Goal: Task Accomplishment & Management: Use online tool/utility

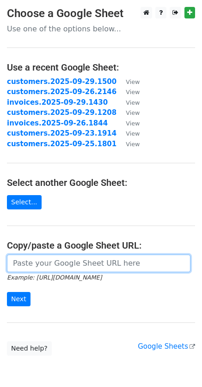
click at [63, 267] on input "url" at bounding box center [98, 264] width 183 height 18
paste input "[URL][DOMAIN_NAME]"
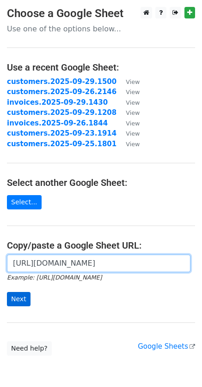
type input "[URL][DOMAIN_NAME]"
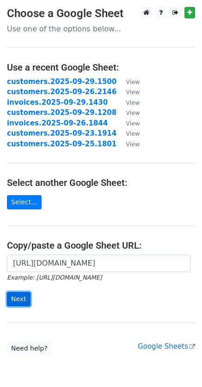
click at [19, 297] on input "Next" at bounding box center [19, 299] width 24 height 14
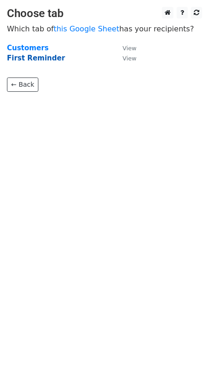
click at [32, 57] on strong "First Reminder" at bounding box center [36, 58] width 58 height 8
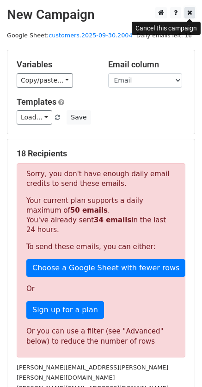
click at [188, 12] on icon at bounding box center [189, 12] width 5 height 6
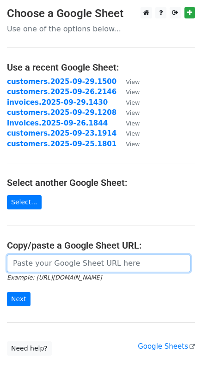
click at [48, 268] on input "url" at bounding box center [98, 264] width 183 height 18
paste input "[URL][DOMAIN_NAME]"
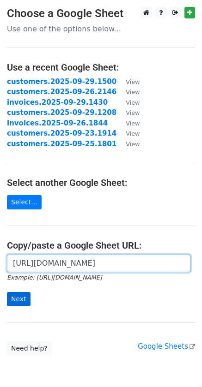
type input "[URL][DOMAIN_NAME]"
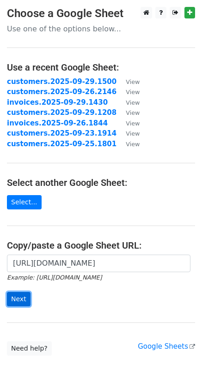
click at [24, 299] on input "Next" at bounding box center [19, 299] width 24 height 14
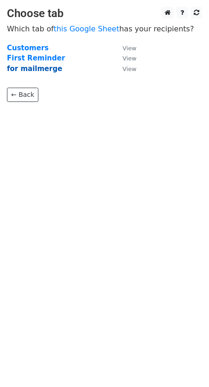
click at [41, 69] on strong "for mailmerge" at bounding box center [34, 69] width 55 height 8
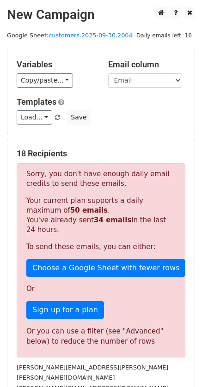
click at [121, 114] on div "Load... NC email Save" at bounding box center [101, 117] width 182 height 14
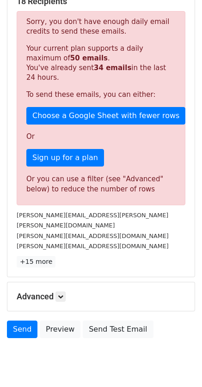
scroll to position [161, 0]
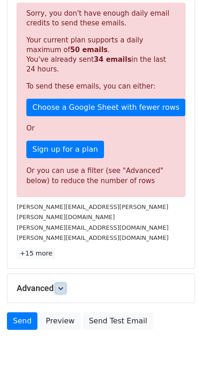
click at [61, 286] on icon at bounding box center [61, 289] width 6 height 6
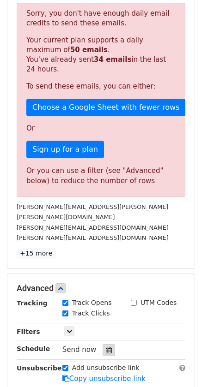
drag, startPoint x: 105, startPoint y: 343, endPoint x: 98, endPoint y: 341, distance: 6.6
click at [106, 347] on icon at bounding box center [109, 350] width 6 height 6
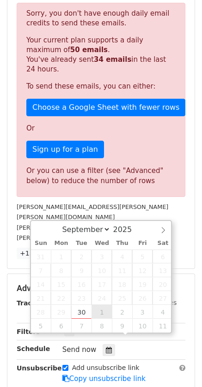
type input "2025-10-01 12:00"
select select "9"
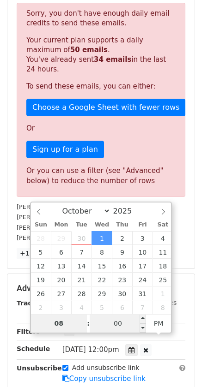
type input "08"
type input "2025-10-01 20:00"
click at [126, 327] on input "00" at bounding box center [118, 323] width 56 height 18
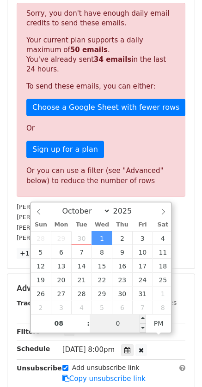
click at [125, 323] on input "0" at bounding box center [118, 323] width 56 height 18
type input "00"
type input "2025-10-01 08:00"
click at [158, 323] on span "AM" at bounding box center [158, 323] width 25 height 18
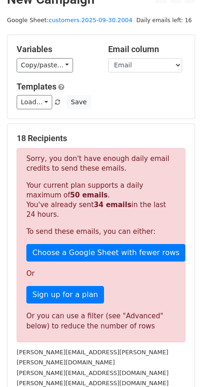
scroll to position [13, 0]
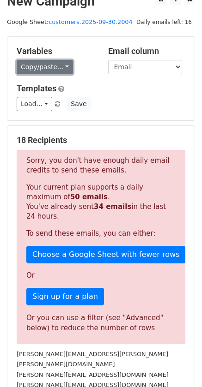
click at [62, 70] on link "Copy/paste..." at bounding box center [45, 67] width 56 height 14
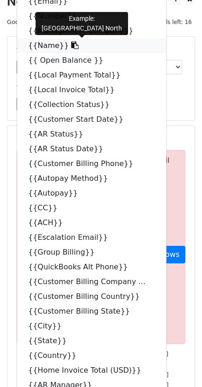
click at [71, 47] on icon at bounding box center [74, 45] width 7 height 7
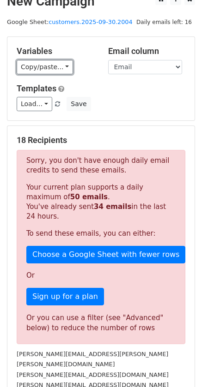
click at [62, 65] on link "Copy/paste..." at bounding box center [45, 67] width 56 height 14
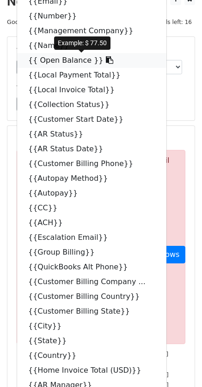
click at [106, 62] on icon at bounding box center [109, 59] width 7 height 7
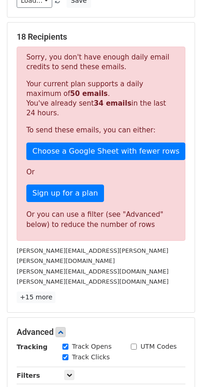
scroll to position [0, 0]
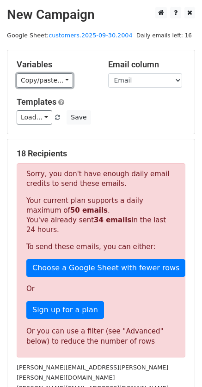
drag, startPoint x: 64, startPoint y: 81, endPoint x: 73, endPoint y: 87, distance: 11.3
click at [64, 80] on link "Copy/paste..." at bounding box center [45, 80] width 56 height 14
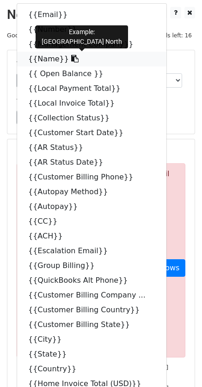
click at [71, 59] on icon at bounding box center [74, 58] width 7 height 7
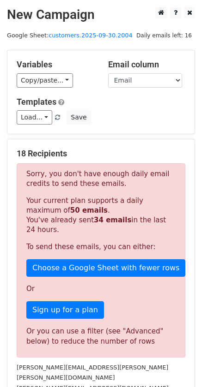
scroll to position [219, 0]
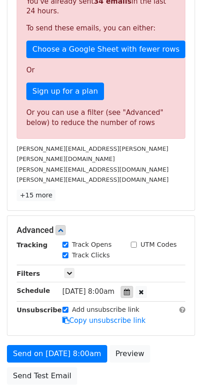
click at [130, 289] on icon at bounding box center [127, 292] width 6 height 6
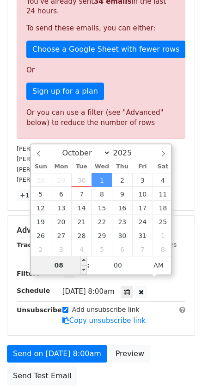
click at [60, 269] on input "08" at bounding box center [59, 265] width 56 height 18
type input "00"
click at [60, 268] on input "08" at bounding box center [59, 265] width 56 height 18
type input "08"
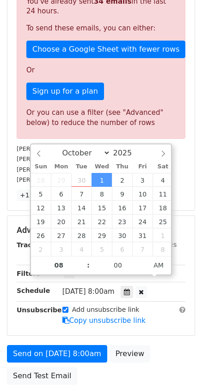
click at [27, 322] on div "Advanced Tracking Track Opens UTM Codes Track Clicks Filters Only include sprea…" at bounding box center [100, 276] width 187 height 120
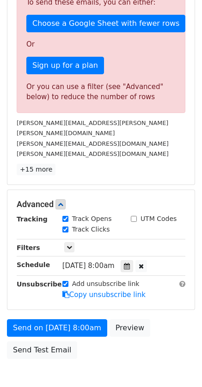
scroll to position [284, 0]
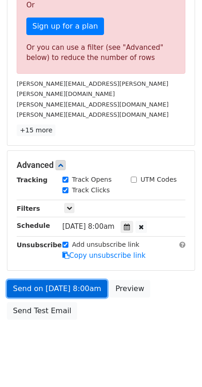
click at [76, 280] on link "Send on Oct 1 at 8:00am" at bounding box center [57, 289] width 100 height 18
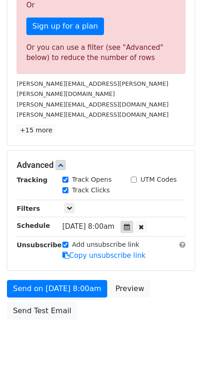
click at [130, 224] on icon at bounding box center [127, 227] width 6 height 6
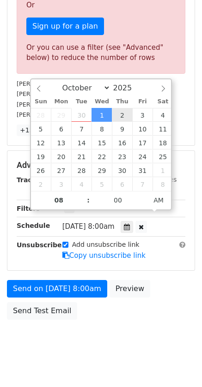
type input "2025-10-02 08:00"
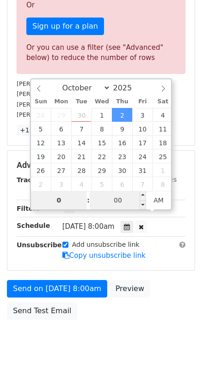
type input "08"
type input "00"
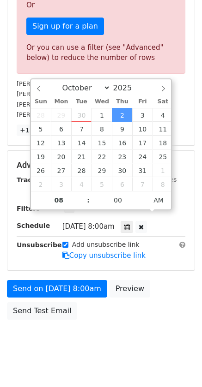
click at [164, 265] on form "Variables Copy/paste... {{Email}} {{Number}} {{Management Company}} {{Name}} {{…" at bounding box center [101, 45] width 188 height 559
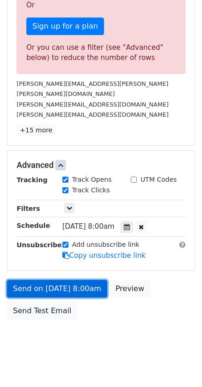
click at [54, 280] on link "Send on Oct 2 at 8:00am" at bounding box center [57, 289] width 100 height 18
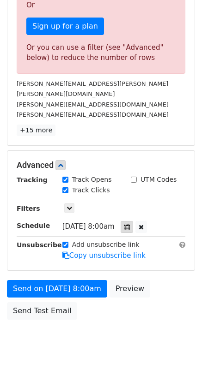
click at [130, 224] on icon at bounding box center [127, 227] width 6 height 6
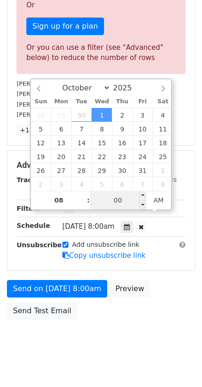
click at [114, 202] on input "00" at bounding box center [118, 200] width 56 height 18
type input "2025-10-01 20:00"
click at [163, 202] on span "AM" at bounding box center [158, 200] width 25 height 18
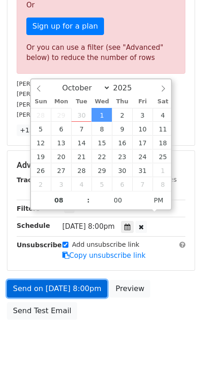
click at [61, 280] on link "Send on Oct 1 at 8:00pm" at bounding box center [57, 289] width 100 height 18
